Goal: Transaction & Acquisition: Book appointment/travel/reservation

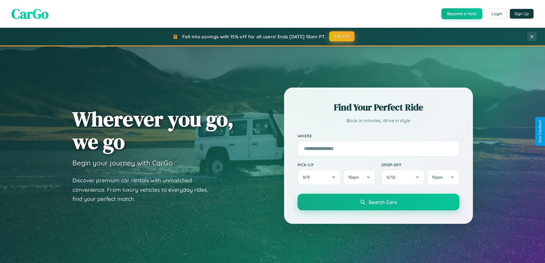
click at [342, 36] on button "FALL15" at bounding box center [341, 36] width 25 height 10
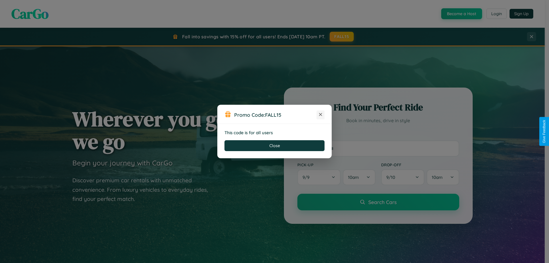
click at [321, 115] on icon at bounding box center [321, 115] width 6 height 6
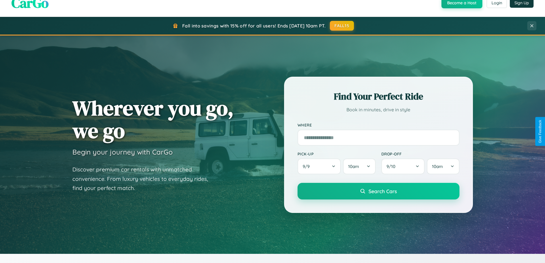
scroll to position [1101, 0]
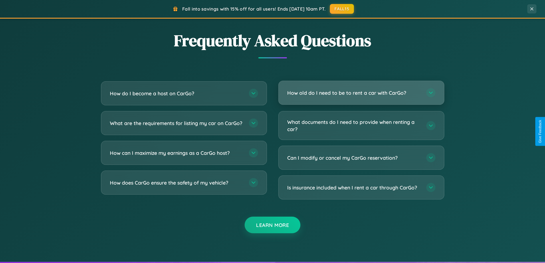
click at [361, 93] on h3 "How old do I need to be to rent a car with CarGo?" at bounding box center [353, 92] width 133 height 7
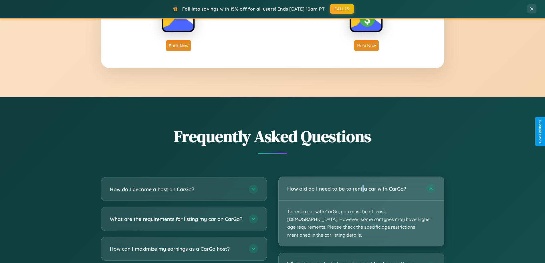
scroll to position [919, 0]
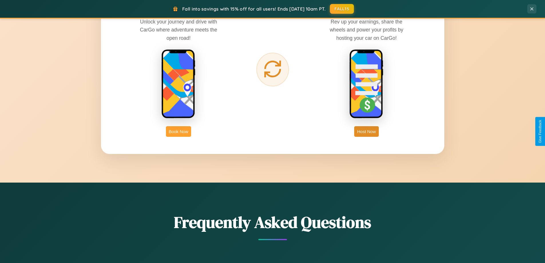
click at [179, 131] on button "Book Now" at bounding box center [178, 131] width 25 height 11
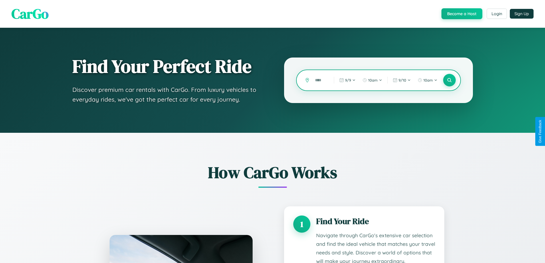
click at [320, 80] on input "text" at bounding box center [320, 80] width 16 height 10
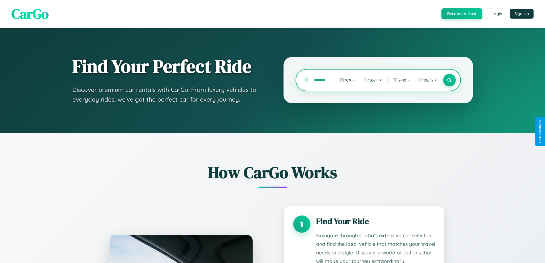
scroll to position [0, 12]
type input "*********"
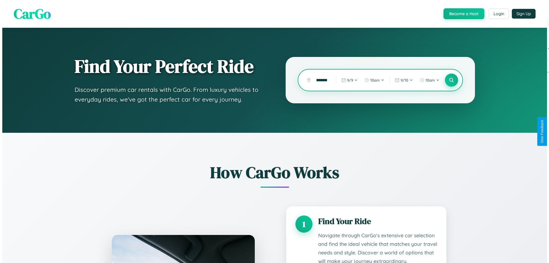
scroll to position [0, 0]
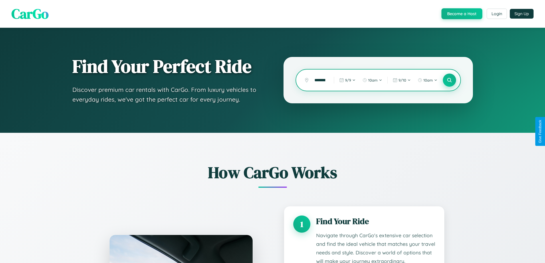
click at [449, 80] on icon at bounding box center [449, 80] width 5 height 5
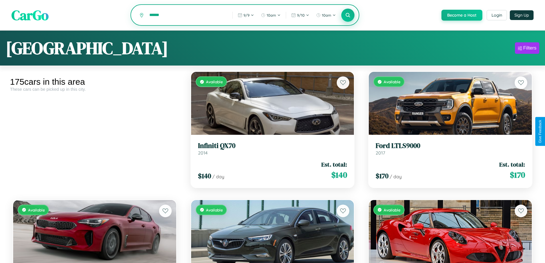
type input "******"
click at [348, 15] on icon at bounding box center [347, 14] width 5 height 5
